Goal: Task Accomplishment & Management: Manage account settings

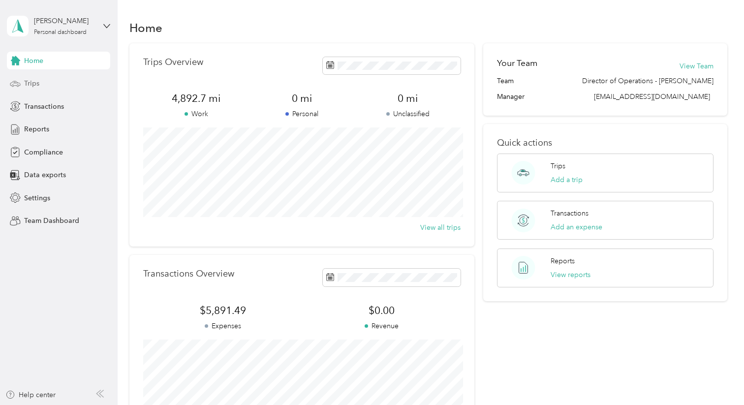
click at [41, 84] on div "Trips" at bounding box center [58, 84] width 103 height 18
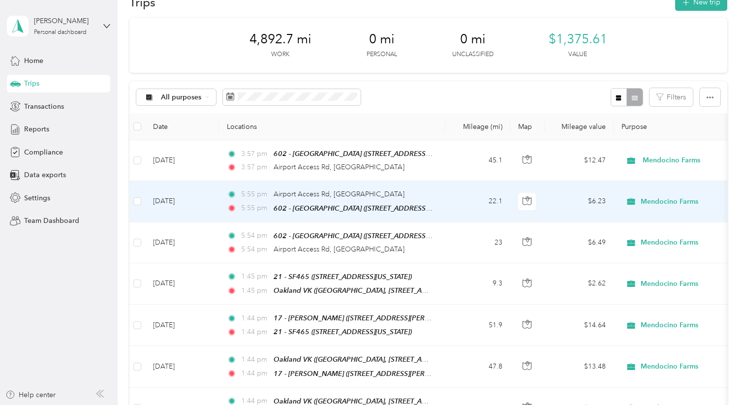
scroll to position [22, 0]
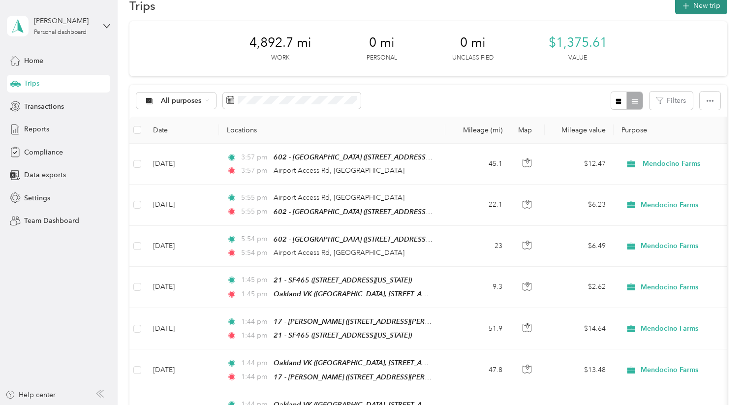
click at [691, 3] on icon "button" at bounding box center [685, 5] width 11 height 11
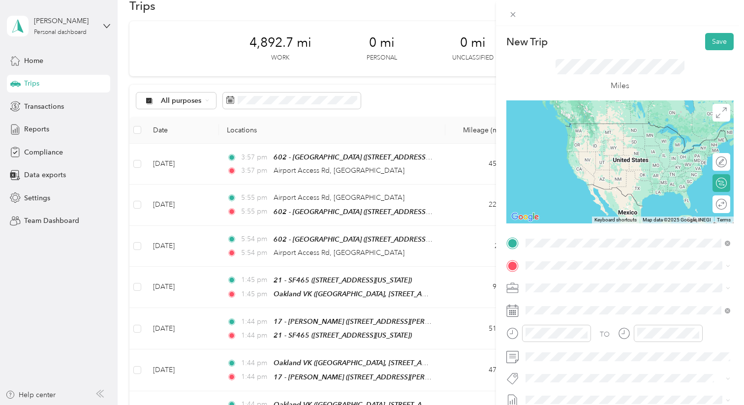
click at [584, 304] on span "Airport Access [GEOGRAPHIC_DATA][US_STATE], [GEOGRAPHIC_DATA]" at bounding box center [635, 302] width 183 height 17
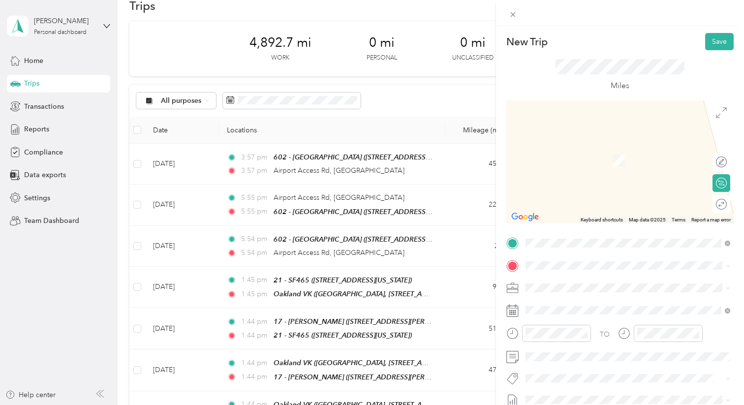
click at [600, 160] on div "[GEOGRAPHIC_DATA], [GEOGRAPHIC_DATA], [US_STATE], [GEOGRAPHIC_DATA]" at bounding box center [635, 160] width 183 height 31
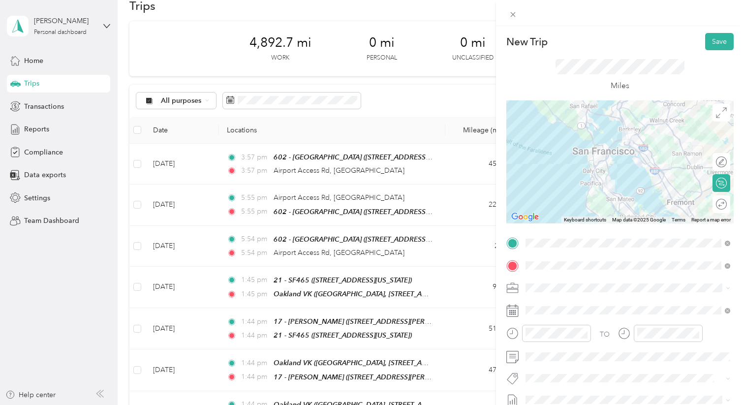
click at [607, 192] on div "TEAM 602 - Oakland VK" at bounding box center [613, 192] width 138 height 12
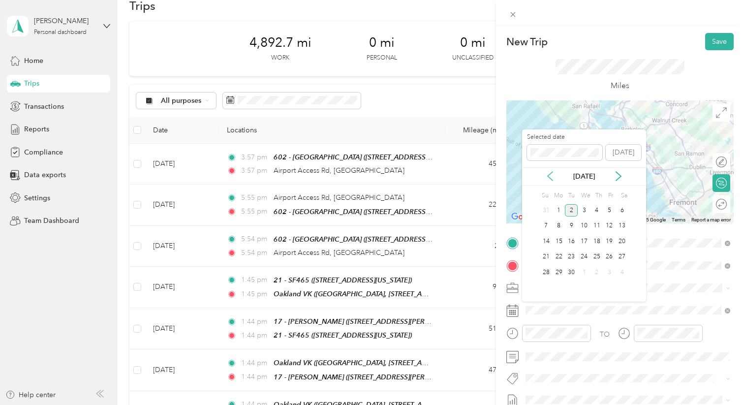
click at [550, 175] on icon at bounding box center [550, 176] width 10 height 10
click at [585, 242] on div "13" at bounding box center [583, 241] width 13 height 12
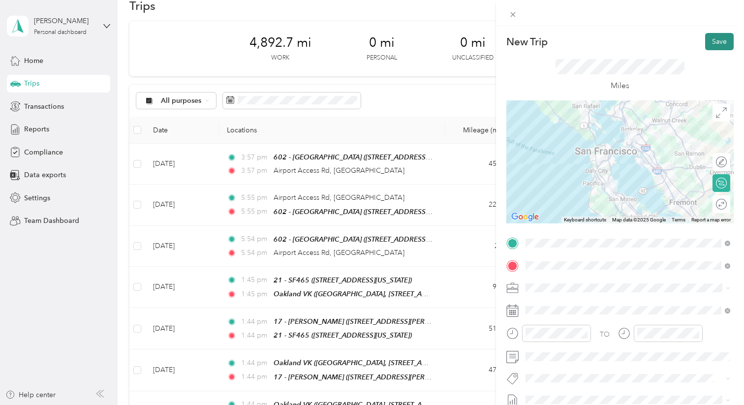
click at [717, 43] on button "Save" at bounding box center [719, 41] width 29 height 17
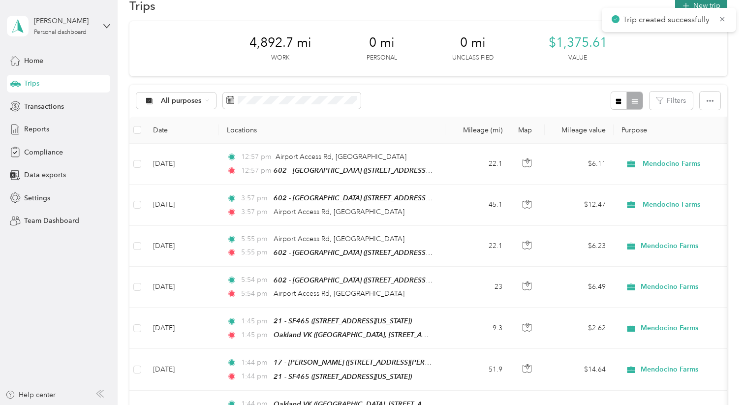
click at [714, 3] on button "New trip" at bounding box center [701, 5] width 52 height 17
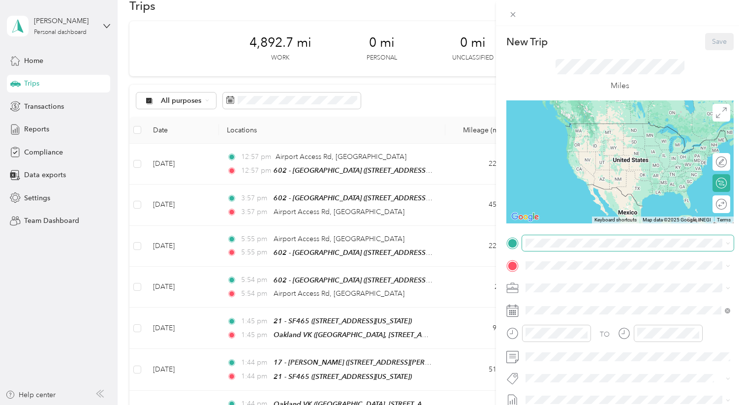
click at [544, 247] on span at bounding box center [627, 243] width 211 height 16
click at [572, 328] on div "TEAM 602 - Oakland VK [STREET_ADDRESS][PERSON_NAME]" at bounding box center [613, 331] width 138 height 24
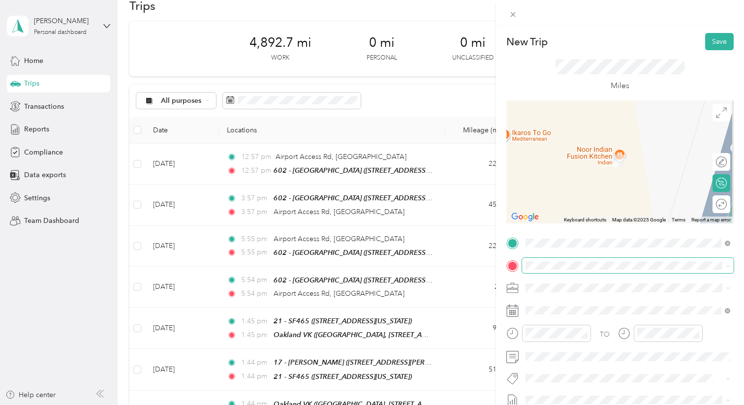
click at [557, 269] on span at bounding box center [627, 266] width 211 height 16
click at [622, 165] on div "TEAM 73 - [PERSON_NAME] [STREET_ADDRESS][PERSON_NAME]" at bounding box center [628, 157] width 198 height 28
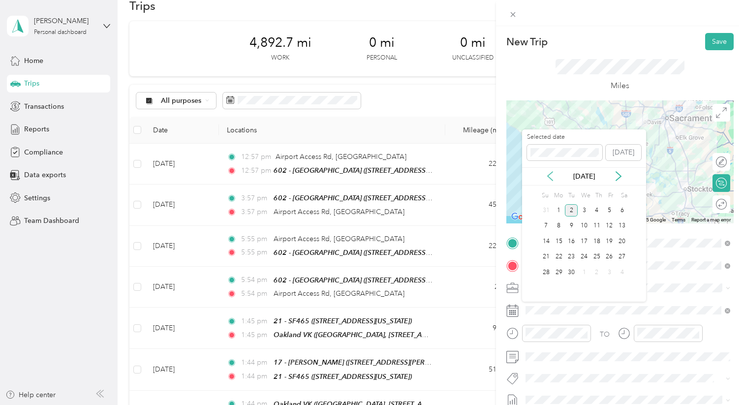
click at [550, 172] on icon at bounding box center [550, 176] width 10 height 10
click at [596, 242] on div "14" at bounding box center [596, 241] width 13 height 12
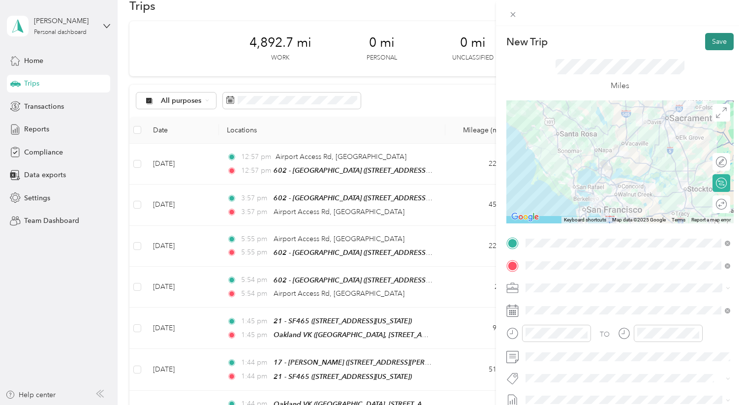
click at [716, 44] on button "Save" at bounding box center [719, 41] width 29 height 17
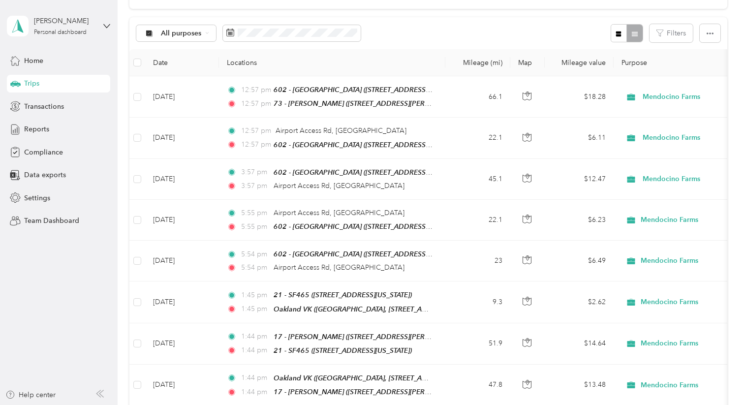
scroll to position [0, 0]
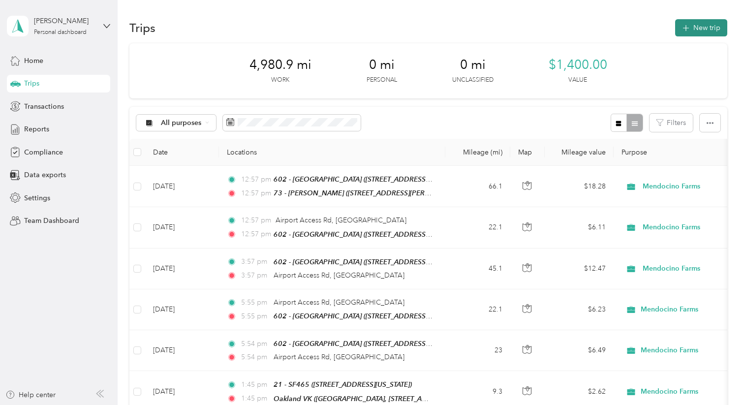
click at [691, 30] on icon "button" at bounding box center [685, 28] width 11 height 11
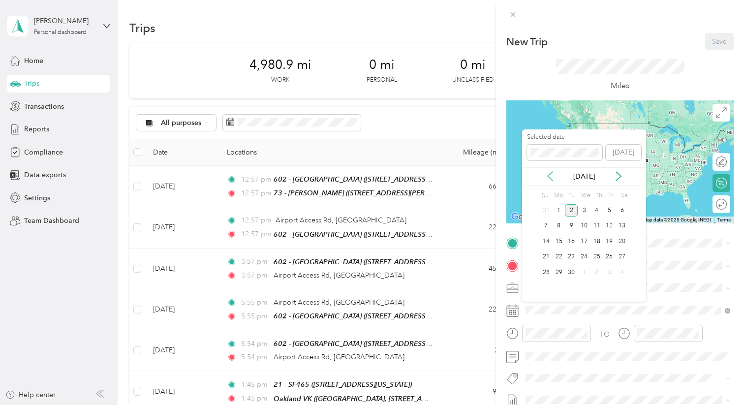
click at [550, 176] on icon at bounding box center [550, 176] width 10 height 10
click at [567, 226] on div "5" at bounding box center [571, 226] width 13 height 12
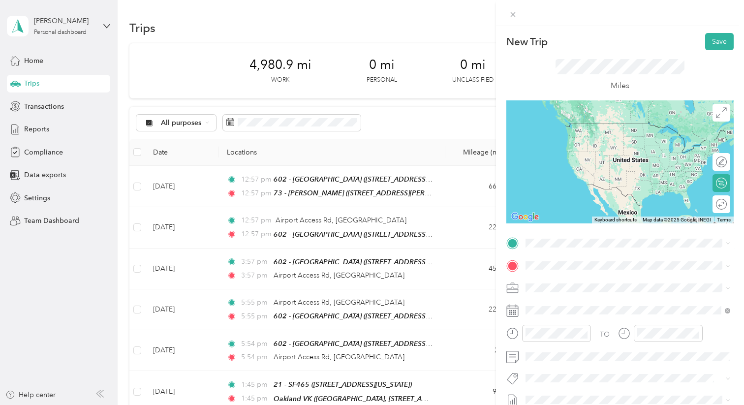
click at [595, 329] on div "TEAM 602 - Oakland VK [STREET_ADDRESS][PERSON_NAME]" at bounding box center [613, 330] width 138 height 24
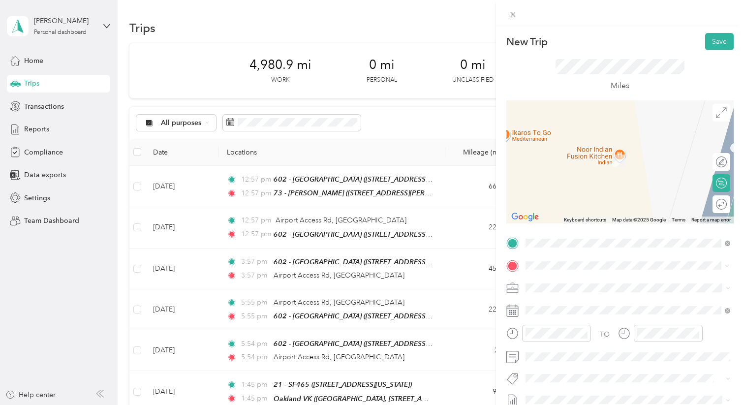
click at [605, 153] on div "[GEOGRAPHIC_DATA][US_STATE], [GEOGRAPHIC_DATA]" at bounding box center [628, 146] width 198 height 13
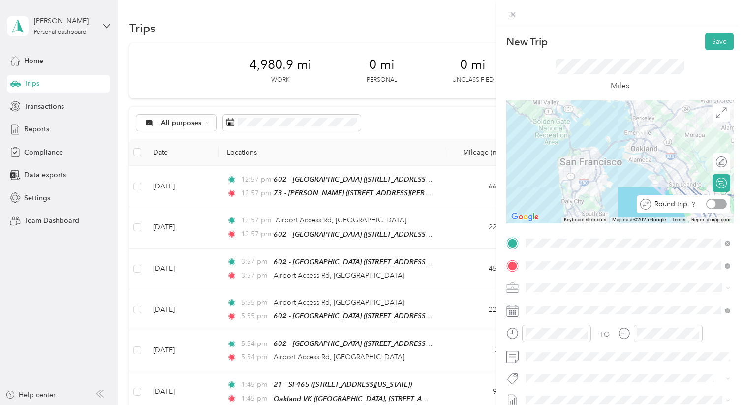
click at [723, 204] on div at bounding box center [716, 204] width 21 height 10
click at [715, 42] on button "Save" at bounding box center [719, 41] width 29 height 17
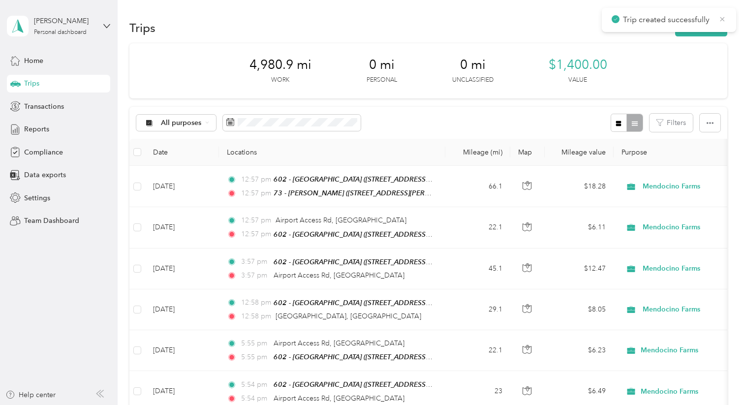
click at [721, 15] on icon at bounding box center [722, 19] width 8 height 9
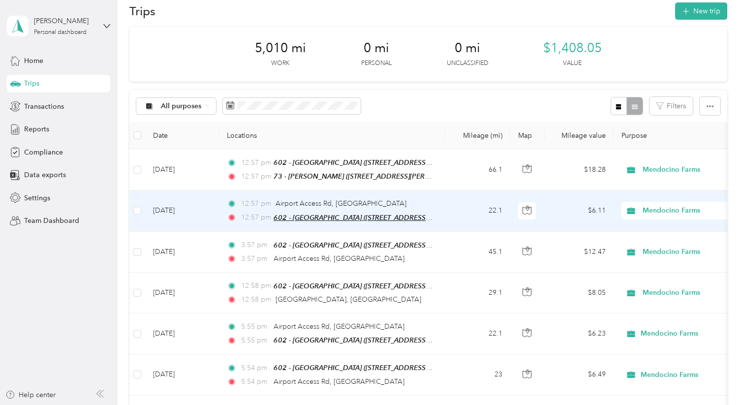
scroll to position [16, 0]
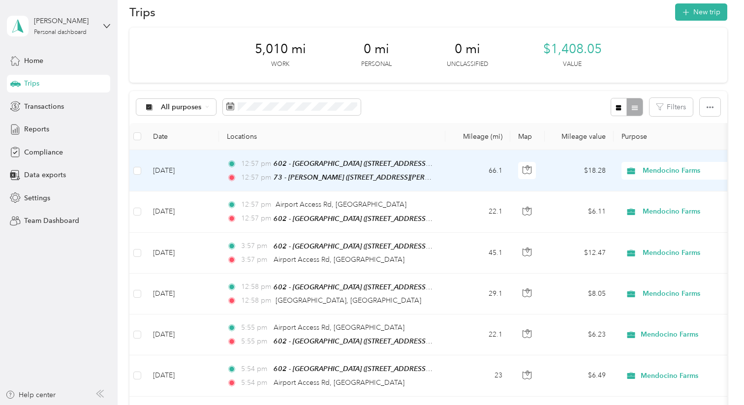
click at [467, 169] on td "66.1" at bounding box center [477, 170] width 65 height 41
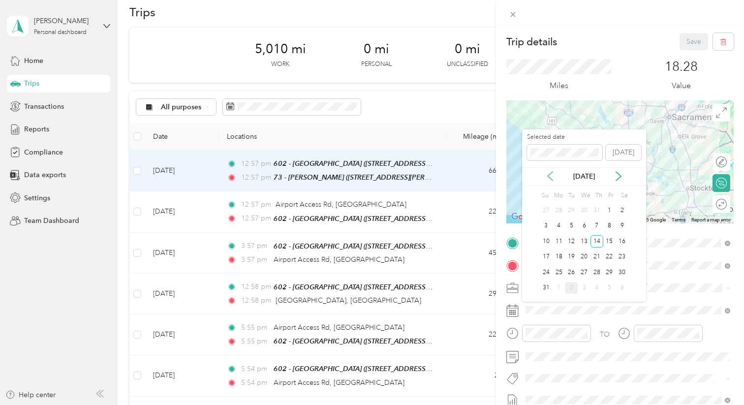
click at [550, 176] on icon at bounding box center [550, 176] width 10 height 10
click at [618, 179] on icon at bounding box center [618, 176] width 10 height 10
click at [569, 256] on div "19" at bounding box center [571, 257] width 13 height 12
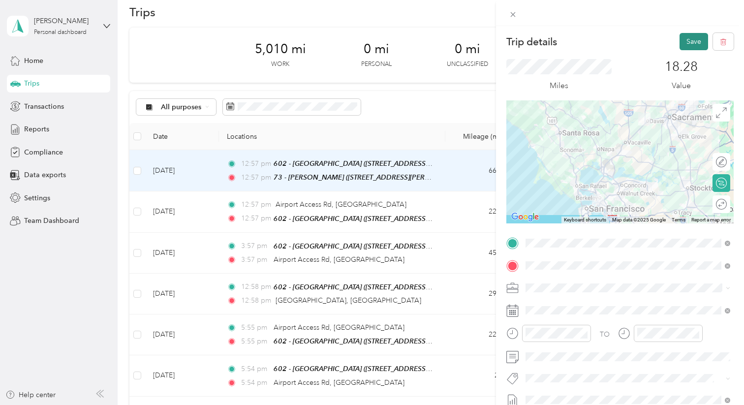
click at [691, 41] on button "Save" at bounding box center [693, 41] width 29 height 17
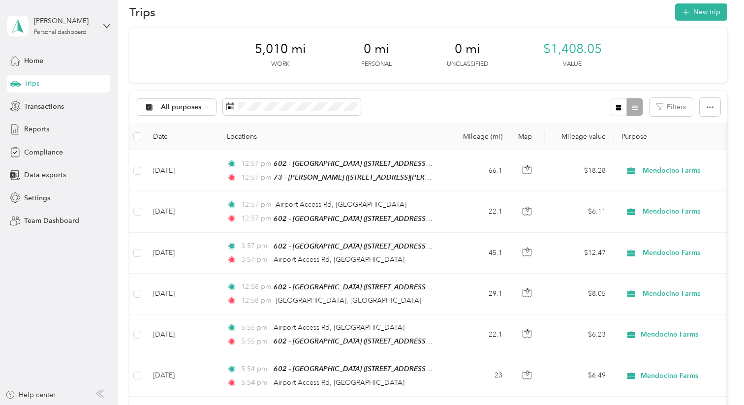
click at [713, 2] on div "Trips New trip" at bounding box center [427, 11] width 597 height 21
click at [713, 10] on button "New trip" at bounding box center [701, 11] width 52 height 17
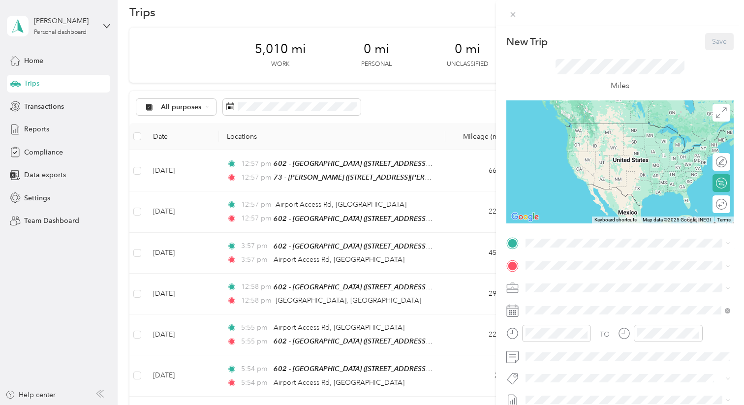
click at [571, 296] on span "[GEOGRAPHIC_DATA], [US_STATE], [GEOGRAPHIC_DATA]" at bounding box center [600, 297] width 113 height 19
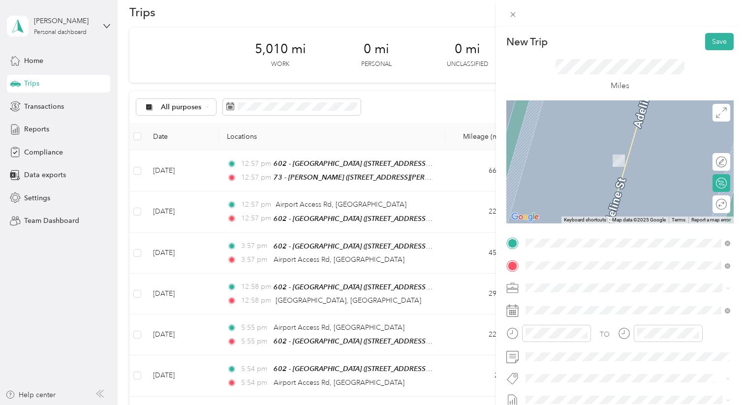
click at [606, 160] on span "[STREET_ADDRESS]" at bounding box center [575, 163] width 62 height 8
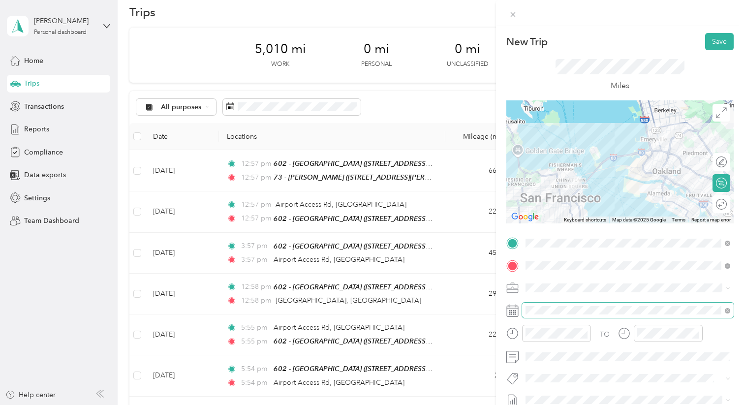
click at [544, 305] on span at bounding box center [627, 310] width 211 height 16
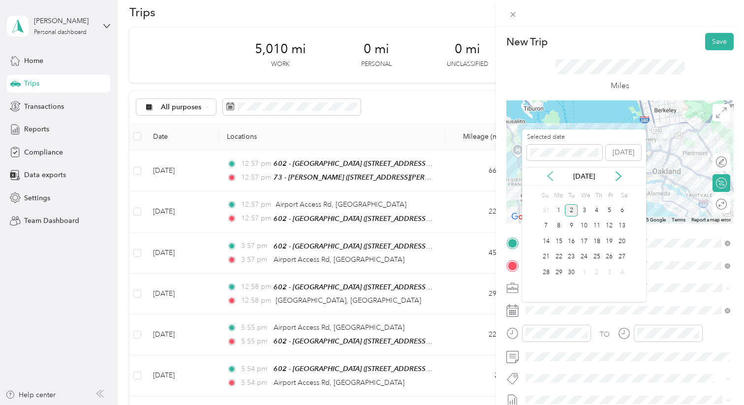
click at [550, 175] on icon at bounding box center [550, 176] width 10 height 10
click at [585, 259] on div "20" at bounding box center [583, 257] width 13 height 12
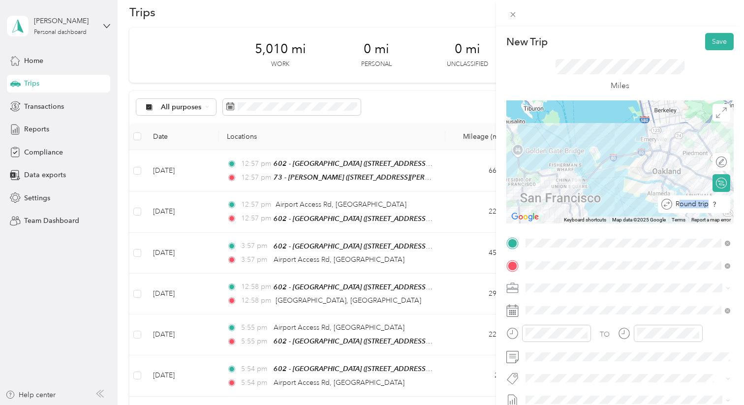
click at [724, 207] on div "Round trip" at bounding box center [699, 204] width 55 height 10
click at [721, 203] on div at bounding box center [716, 204] width 21 height 10
click at [722, 43] on button "Save" at bounding box center [719, 41] width 29 height 17
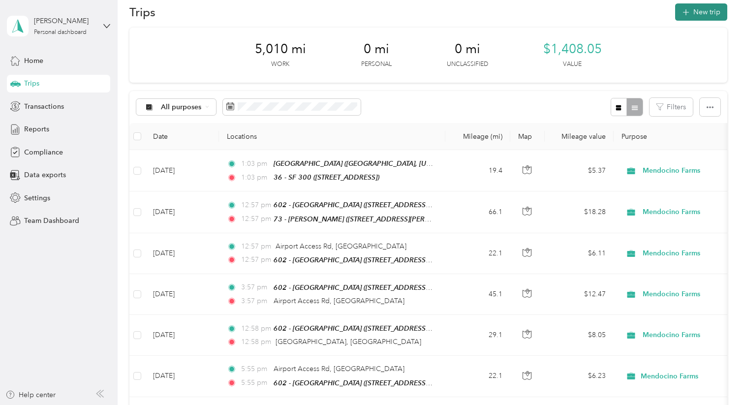
click at [705, 14] on button "New trip" at bounding box center [701, 11] width 52 height 17
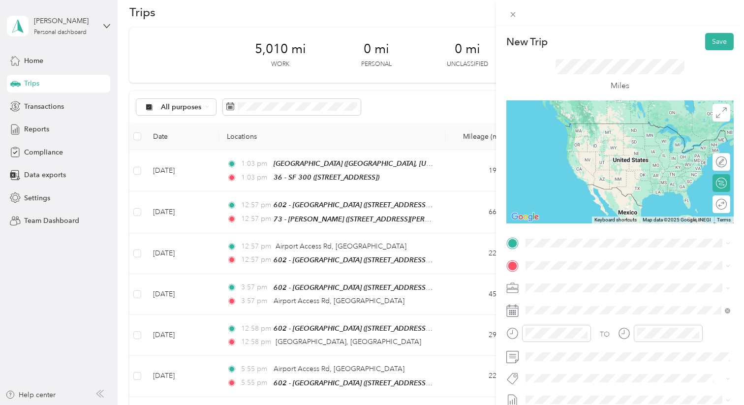
click at [647, 334] on span "[STREET_ADDRESS][PERSON_NAME]" at bounding box center [602, 337] width 117 height 8
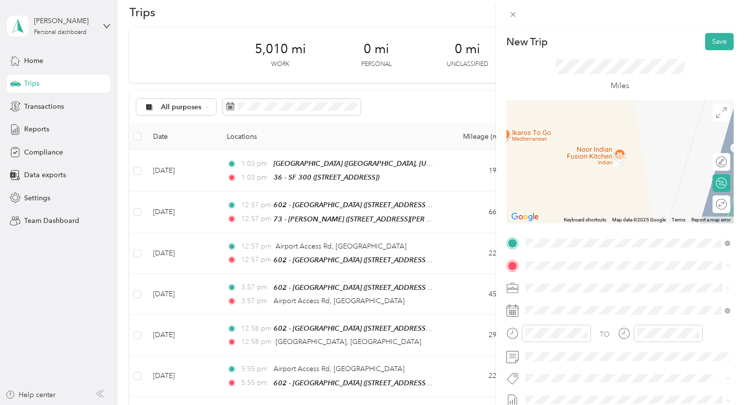
click at [605, 168] on li "TEAM 86 - Santa [PERSON_NAME] [STREET_ADDRESS]" at bounding box center [627, 155] width 211 height 34
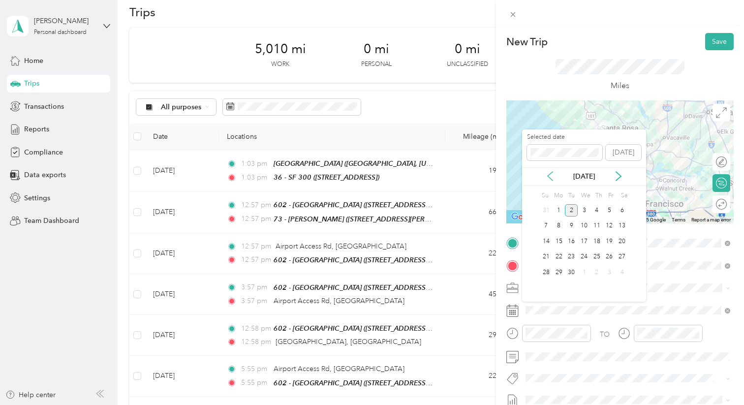
click at [546, 177] on icon at bounding box center [550, 176] width 10 height 10
click at [596, 254] on div "21" at bounding box center [596, 257] width 13 height 12
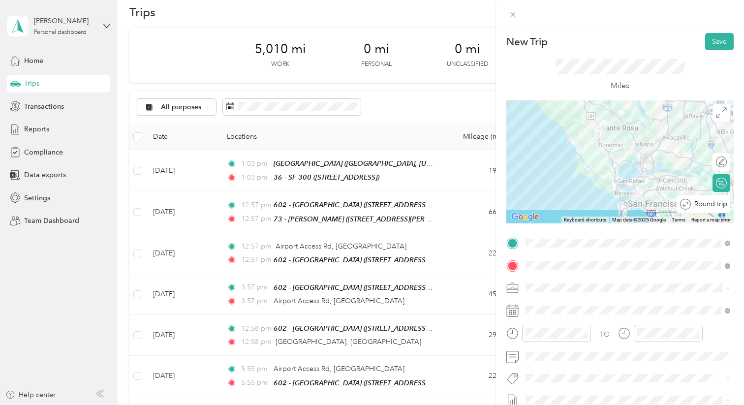
click at [718, 208] on div "Round trip" at bounding box center [708, 204] width 36 height 10
click at [717, 205] on div at bounding box center [716, 204] width 21 height 10
click at [713, 42] on button "Save" at bounding box center [719, 41] width 29 height 17
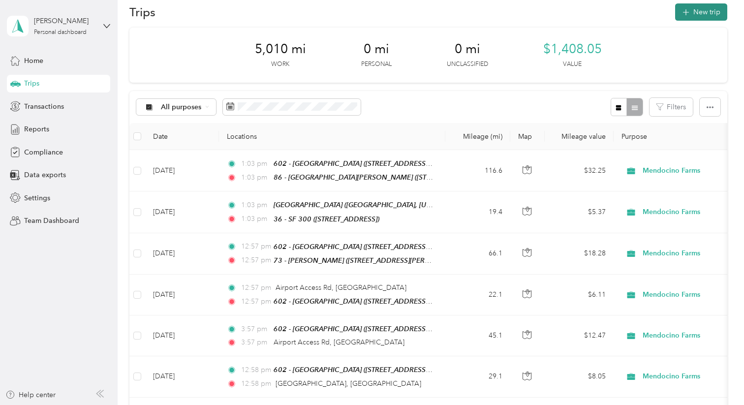
click at [705, 11] on button "New trip" at bounding box center [701, 11] width 52 height 17
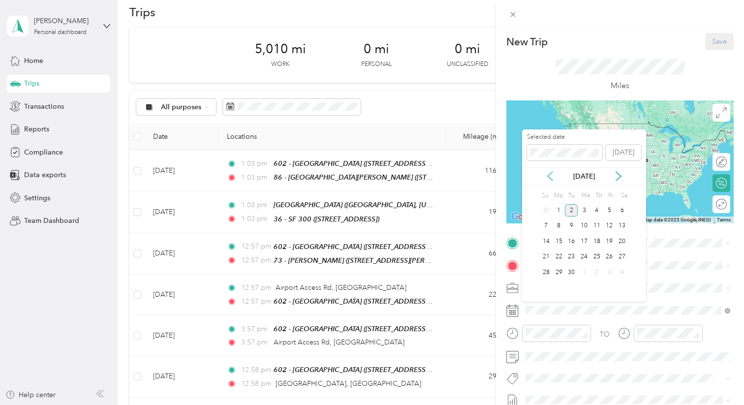
click at [550, 178] on icon at bounding box center [550, 176] width 10 height 10
click at [546, 274] on div "24" at bounding box center [545, 272] width 13 height 12
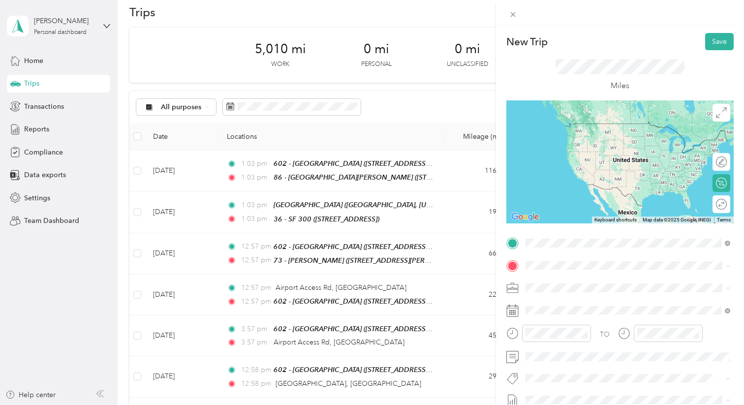
click at [596, 325] on strong "602 - [GEOGRAPHIC_DATA] VK" at bounding box center [630, 325] width 104 height 9
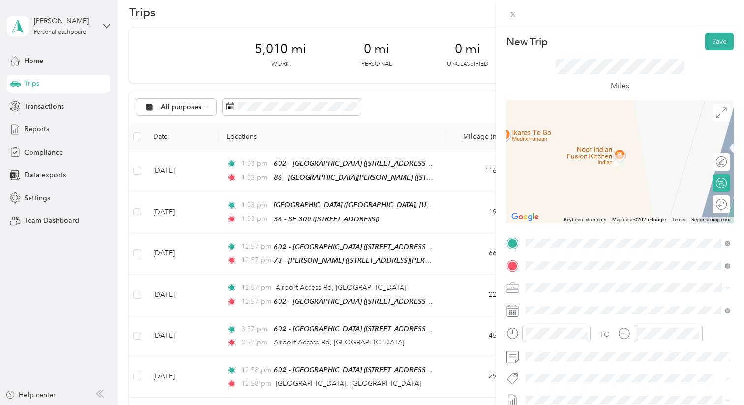
click at [614, 180] on div "Airport Access [GEOGRAPHIC_DATA][US_STATE], [GEOGRAPHIC_DATA]" at bounding box center [628, 170] width 198 height 21
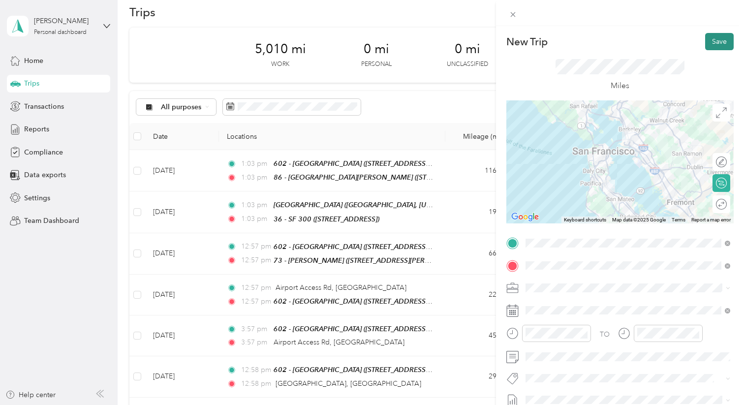
click at [718, 45] on button "Save" at bounding box center [719, 41] width 29 height 17
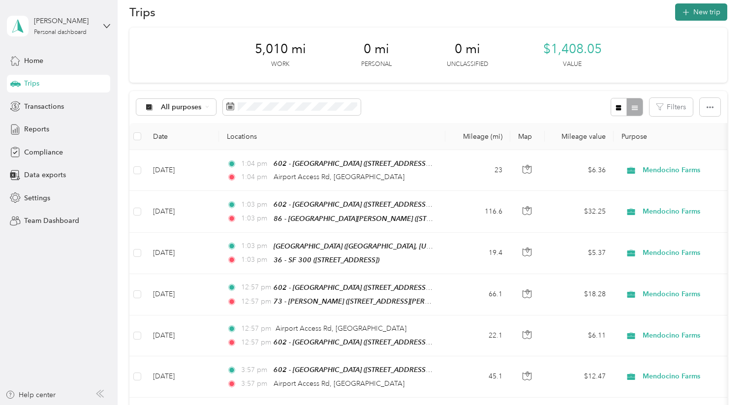
click at [708, 10] on button "New trip" at bounding box center [701, 11] width 52 height 17
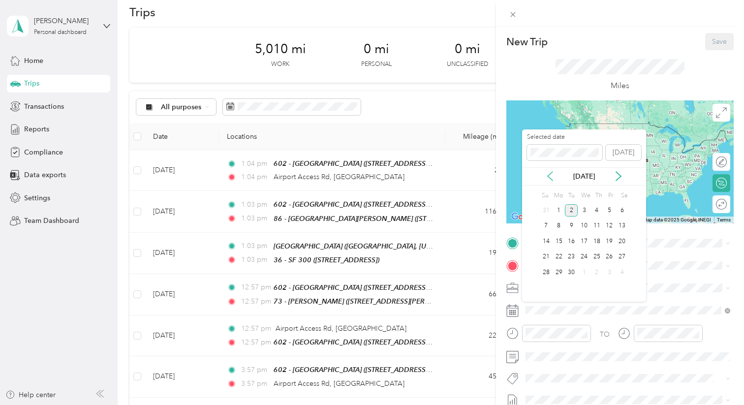
click at [549, 174] on icon at bounding box center [549, 176] width 5 height 9
click at [595, 273] on div "28" at bounding box center [596, 272] width 13 height 12
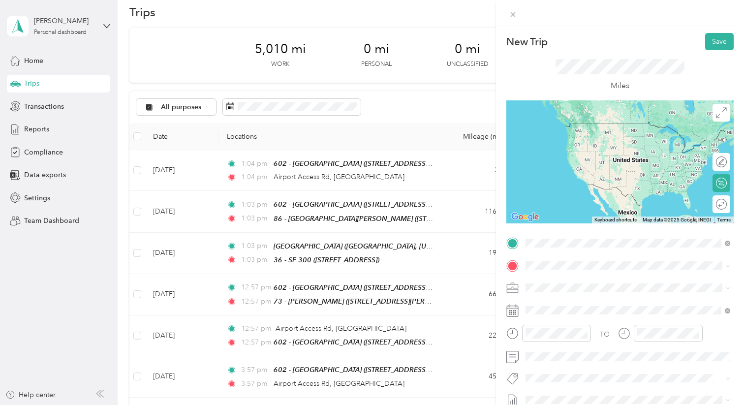
click at [596, 283] on span "[GEOGRAPHIC_DATA][US_STATE], [GEOGRAPHIC_DATA]" at bounding box center [634, 278] width 181 height 9
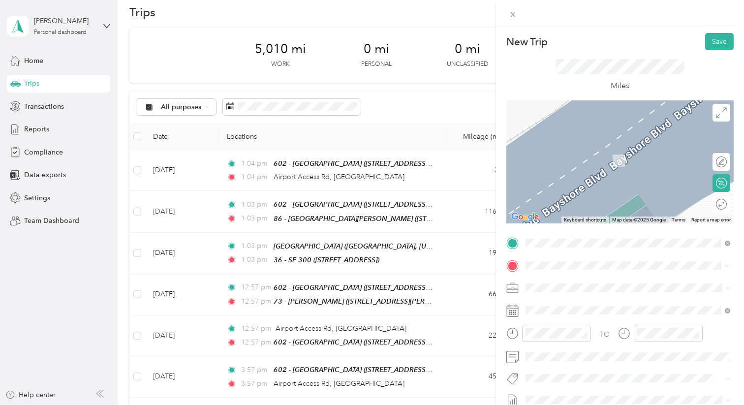
click at [642, 202] on span "[STREET_ADDRESS][PERSON_NAME]" at bounding box center [602, 205] width 117 height 8
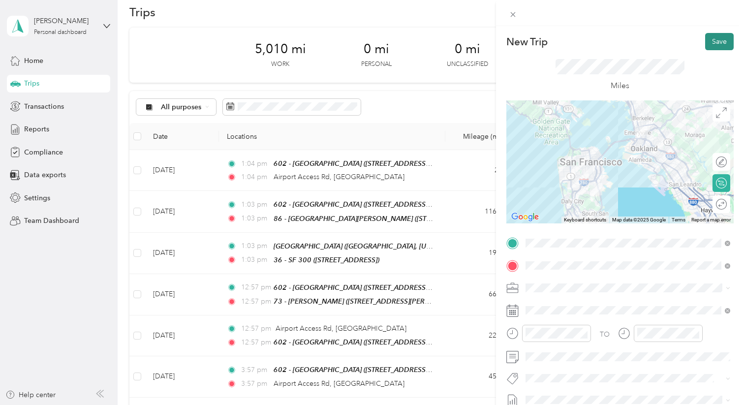
click at [721, 44] on button "Save" at bounding box center [719, 41] width 29 height 17
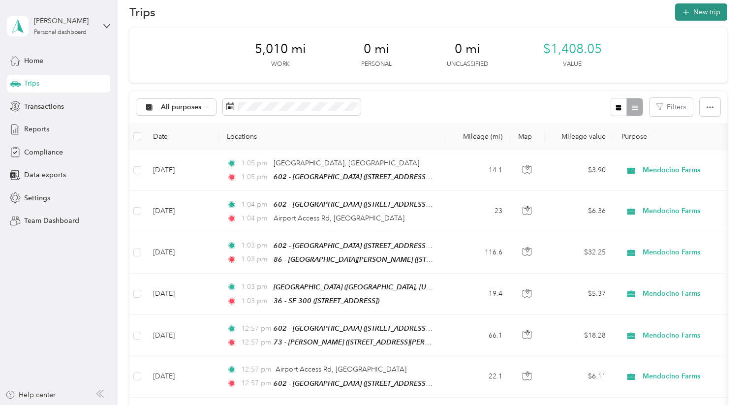
click at [711, 15] on button "New trip" at bounding box center [701, 11] width 52 height 17
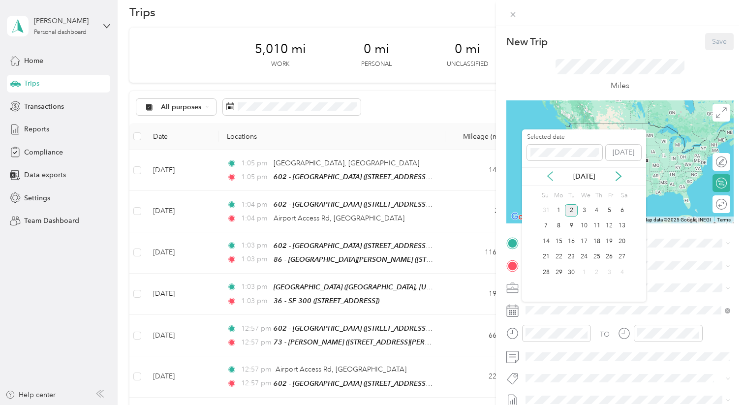
click at [549, 178] on icon at bounding box center [549, 176] width 5 height 9
click at [609, 271] on div "29" at bounding box center [609, 272] width 13 height 12
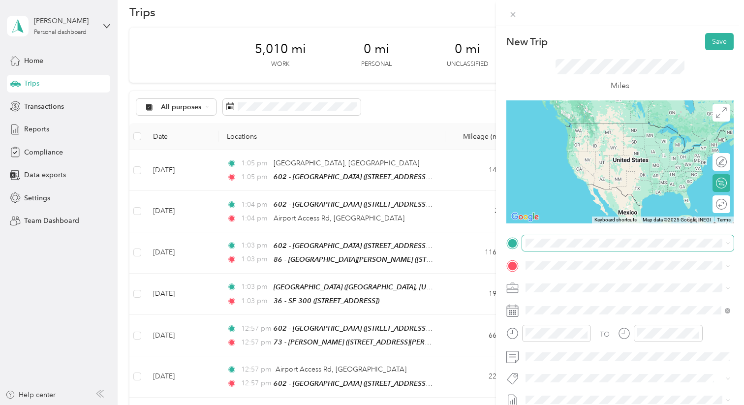
click at [582, 248] on span at bounding box center [627, 243] width 211 height 16
click at [594, 322] on strong "602 - [GEOGRAPHIC_DATA] VK" at bounding box center [630, 322] width 104 height 9
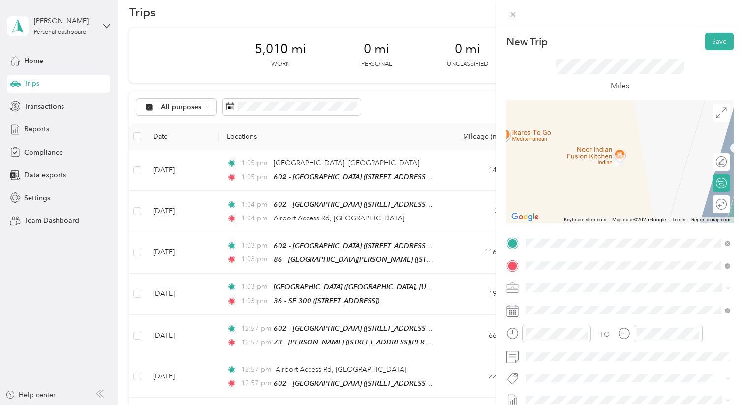
click at [610, 160] on span "[STREET_ADDRESS][PERSON_NAME]" at bounding box center [602, 163] width 117 height 8
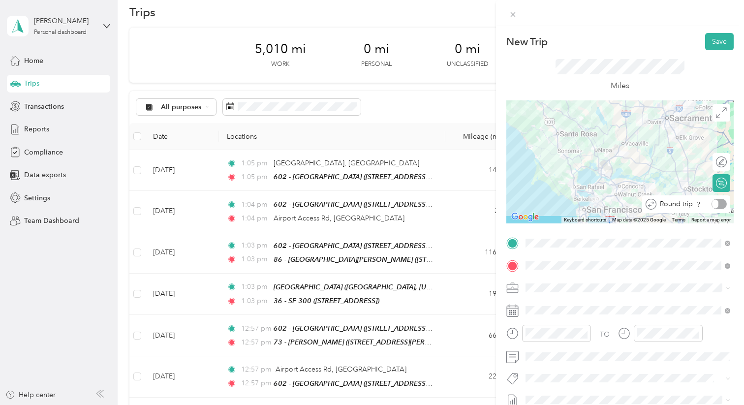
click at [720, 205] on div "Round trip" at bounding box center [691, 204] width 70 height 10
click at [720, 205] on div at bounding box center [716, 204] width 21 height 10
click at [720, 42] on button "Save" at bounding box center [719, 41] width 29 height 17
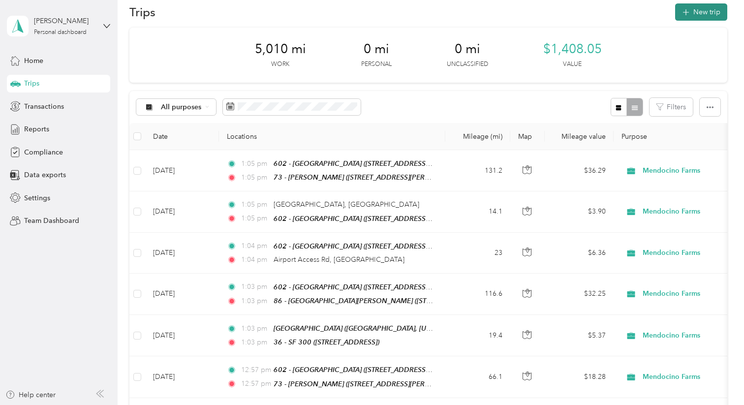
click at [710, 15] on button "New trip" at bounding box center [701, 11] width 52 height 17
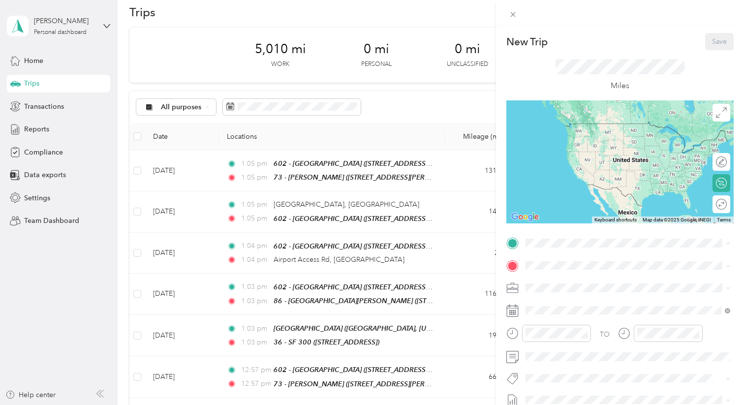
click at [605, 296] on div "[GEOGRAPHIC_DATA], [GEOGRAPHIC_DATA], [US_STATE], [GEOGRAPHIC_DATA]" at bounding box center [635, 292] width 183 height 31
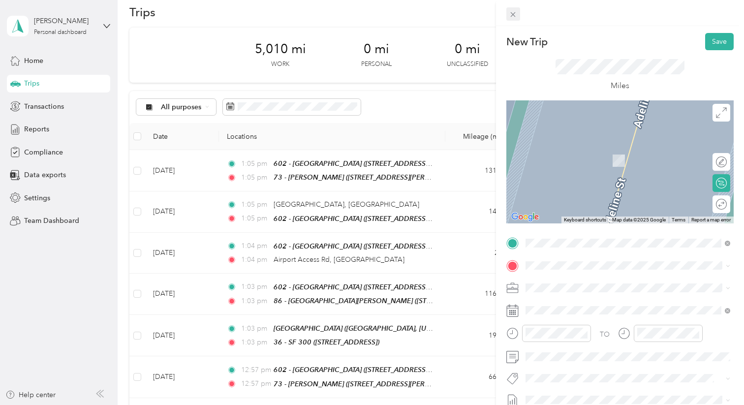
click at [516, 13] on icon at bounding box center [512, 14] width 8 height 8
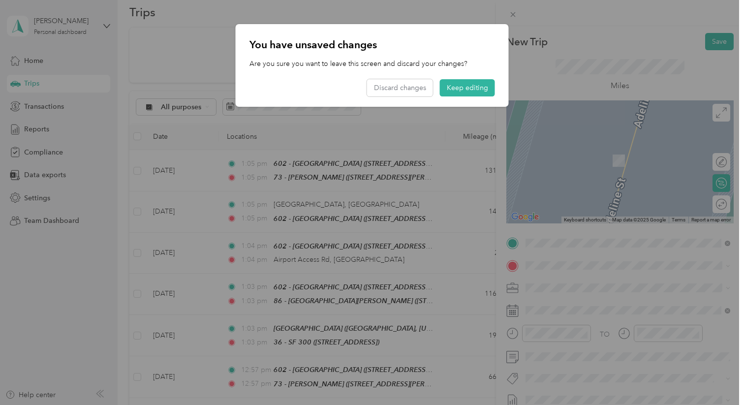
click at [487, 39] on p "You have unsaved changes" at bounding box center [371, 45] width 245 height 14
click at [459, 88] on button "Keep editing" at bounding box center [467, 87] width 55 height 17
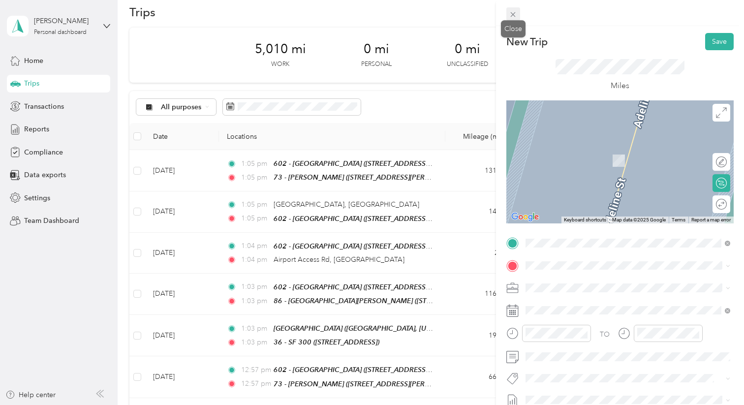
click at [513, 13] on icon at bounding box center [512, 14] width 8 height 8
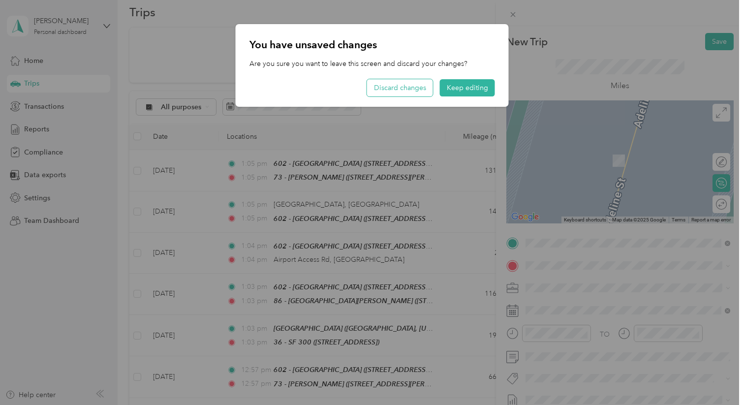
click at [398, 91] on button "Discard changes" at bounding box center [400, 87] width 66 height 17
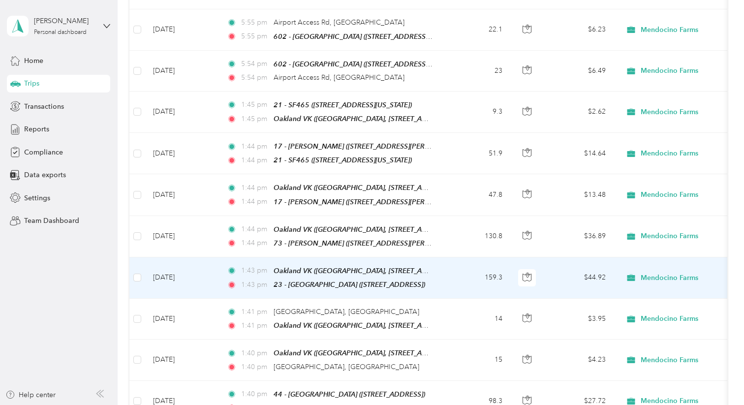
scroll to position [534, 0]
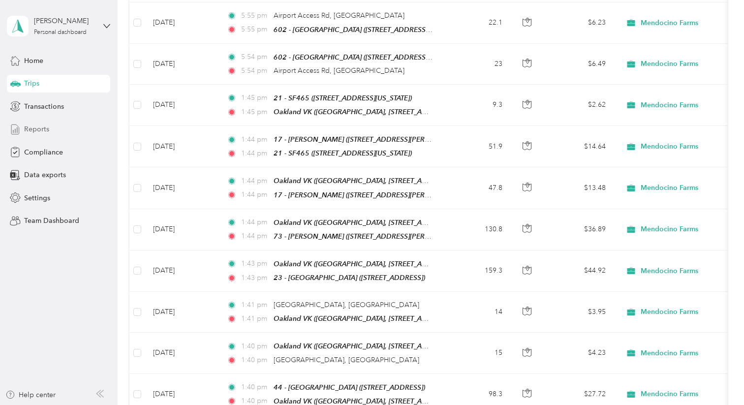
click at [40, 132] on span "Reports" at bounding box center [36, 129] width 25 height 10
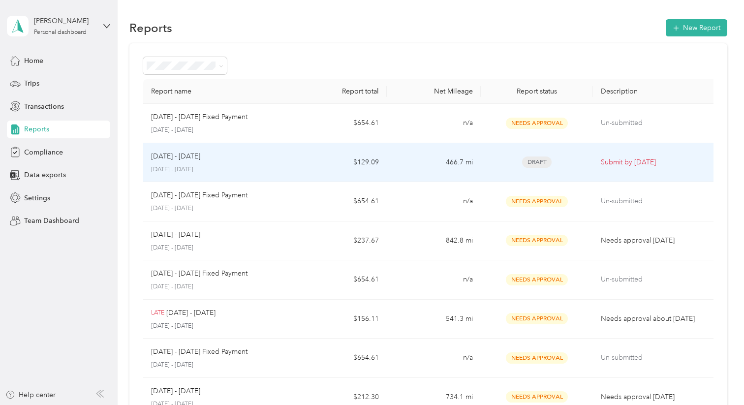
click at [624, 158] on p "Submit by [DATE]" at bounding box center [654, 162] width 109 height 11
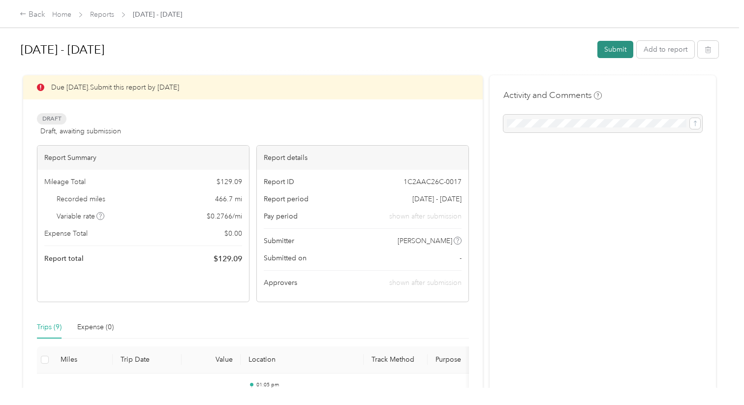
click at [617, 51] on button "Submit" at bounding box center [615, 49] width 36 height 17
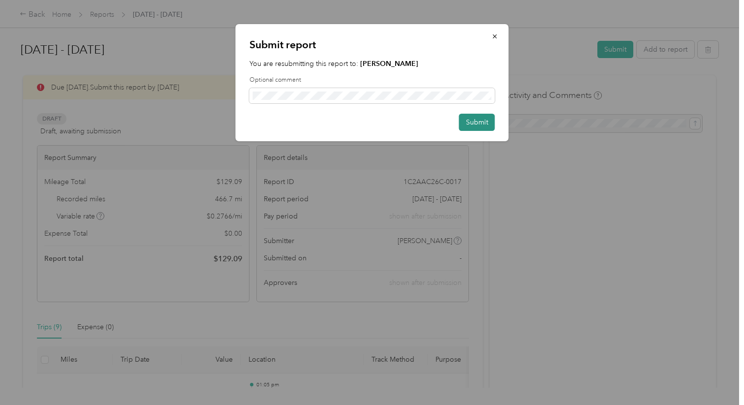
click at [471, 123] on button "Submit" at bounding box center [477, 122] width 36 height 17
